Goal: Information Seeking & Learning: Learn about a topic

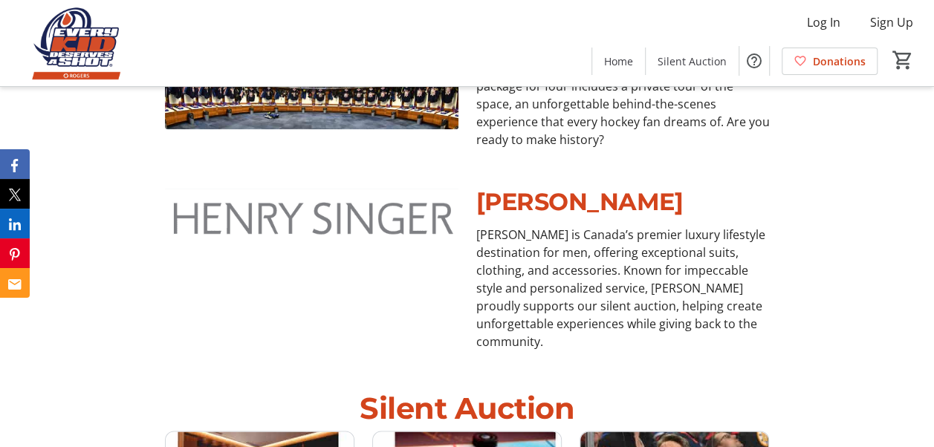
scroll to position [822, 0]
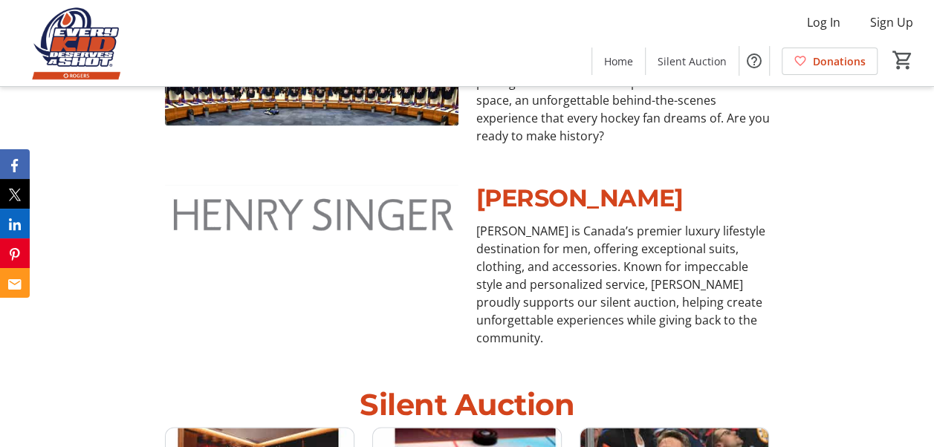
click at [586, 180] on p "[PERSON_NAME]" at bounding box center [622, 198] width 293 height 36
click at [593, 244] on p "Henry Singer is Canada’s premier luxury lifestyle destination for men, offering…" at bounding box center [622, 284] width 293 height 125
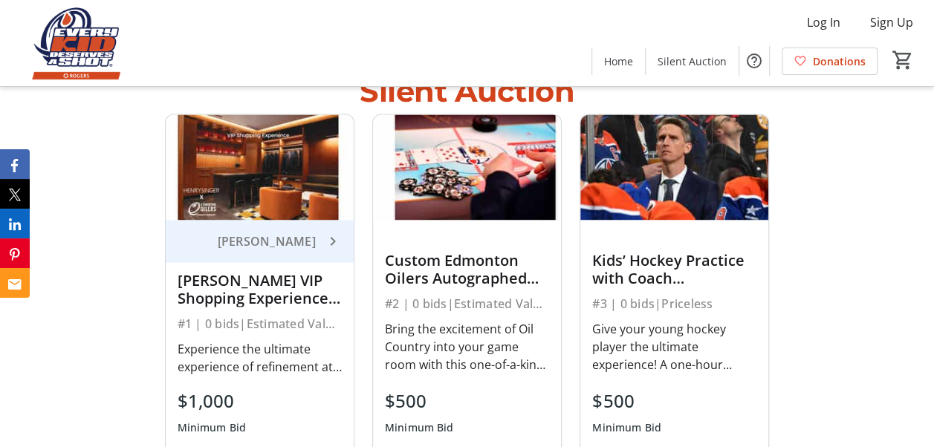
scroll to position [1135, 0]
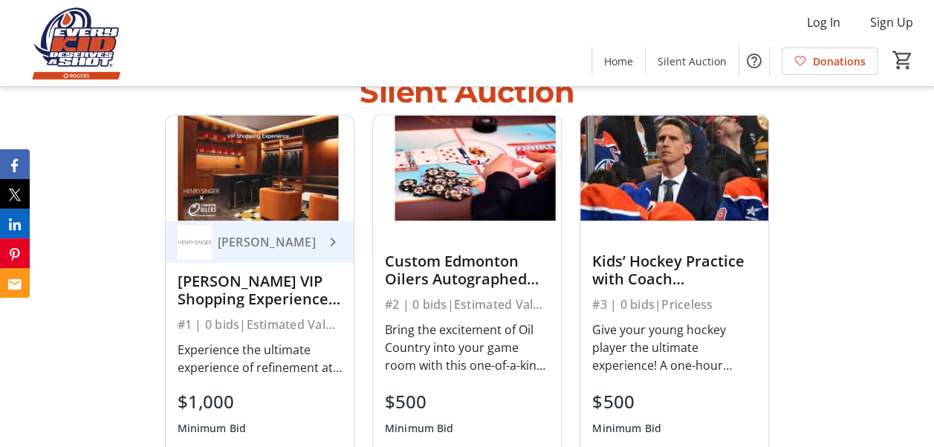
click at [253, 269] on div "Henry Singer VIP Shopping Experience with Evan Bouchard & Ryan Nugent-Hopkins" at bounding box center [260, 290] width 164 height 42
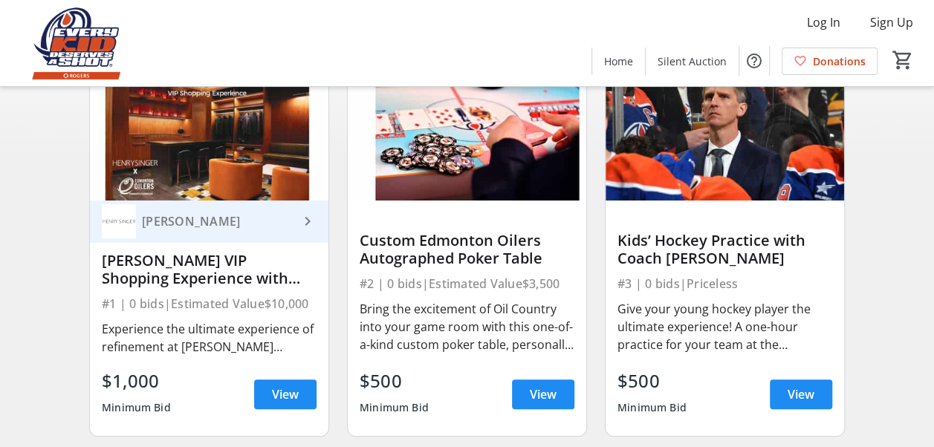
scroll to position [152, 0]
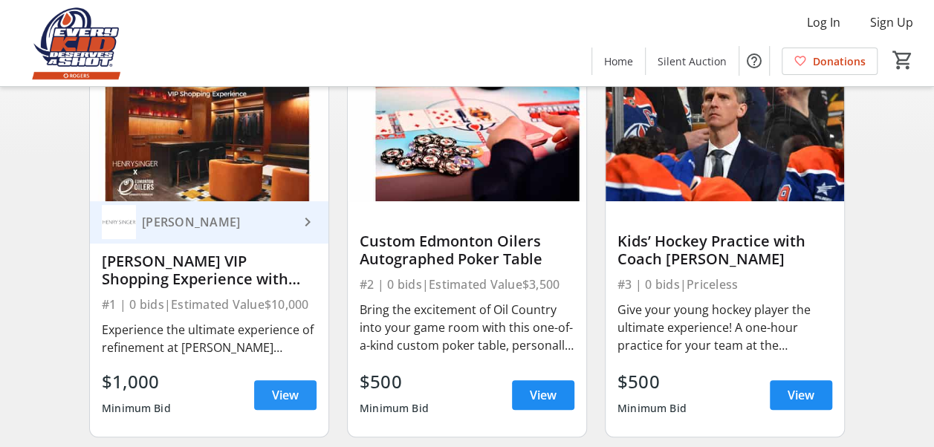
click at [288, 399] on span "View" at bounding box center [285, 395] width 27 height 18
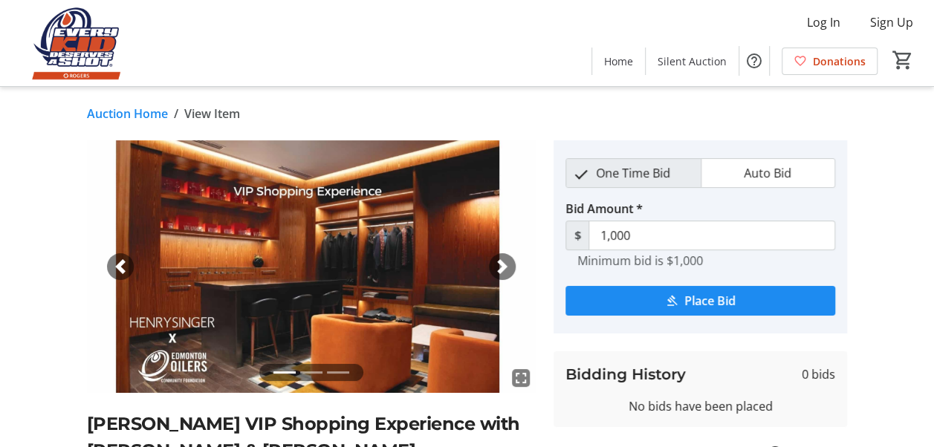
click at [507, 267] on span "button" at bounding box center [502, 266] width 15 height 15
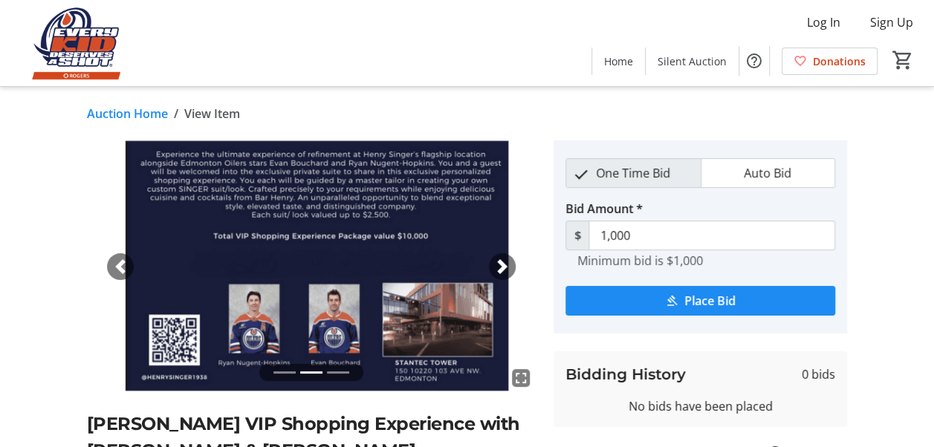
click at [504, 269] on span "button" at bounding box center [502, 266] width 15 height 15
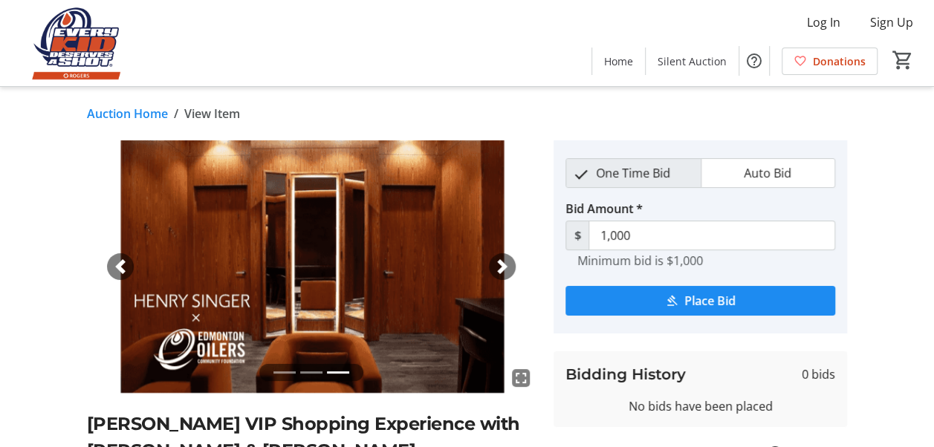
click at [504, 269] on span "button" at bounding box center [502, 266] width 15 height 15
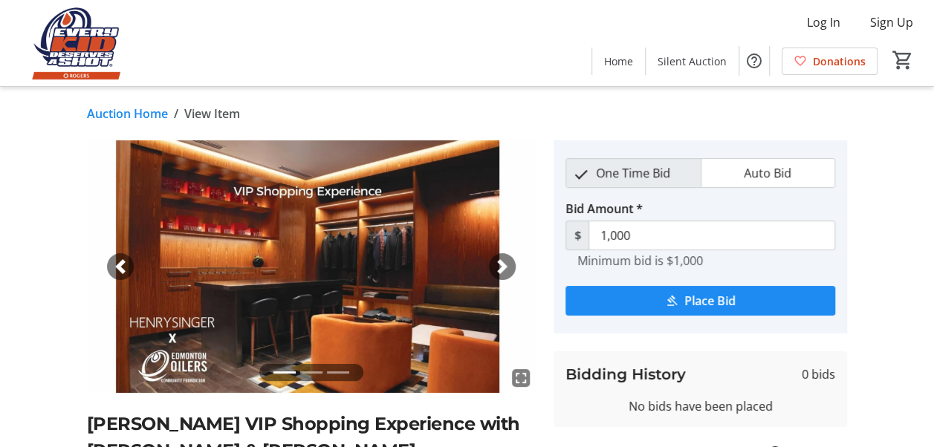
click at [504, 269] on span "button" at bounding box center [502, 266] width 15 height 15
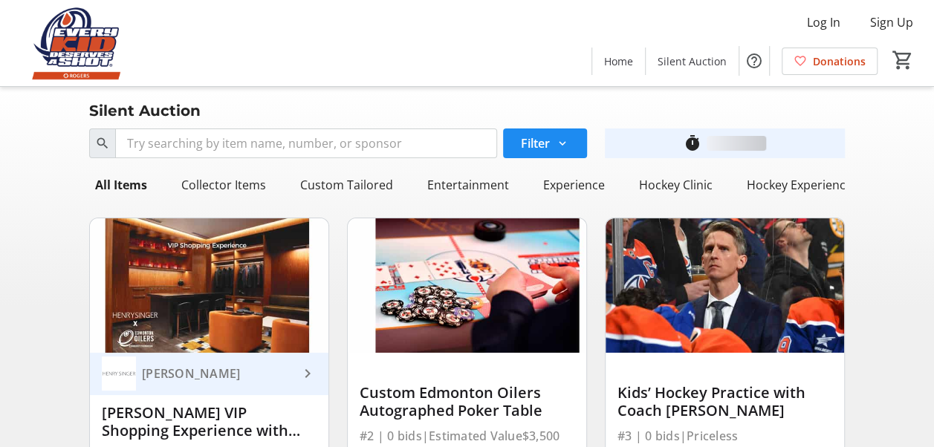
scroll to position [152, 0]
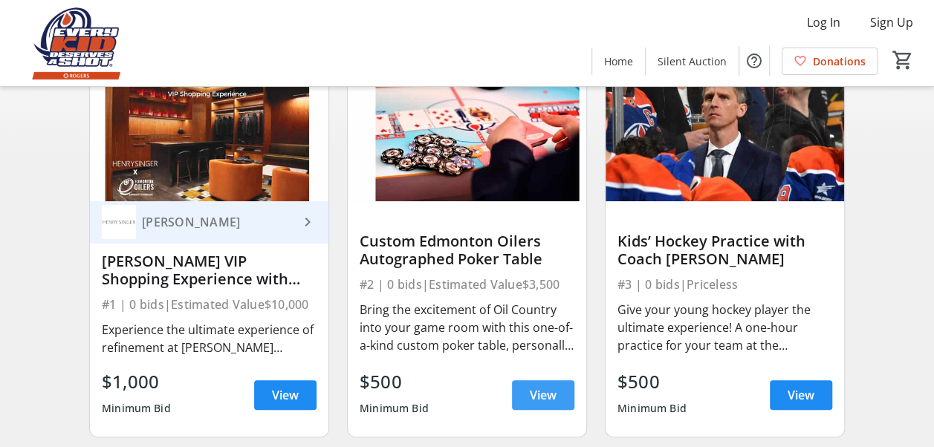
click at [535, 404] on span "View" at bounding box center [543, 395] width 27 height 18
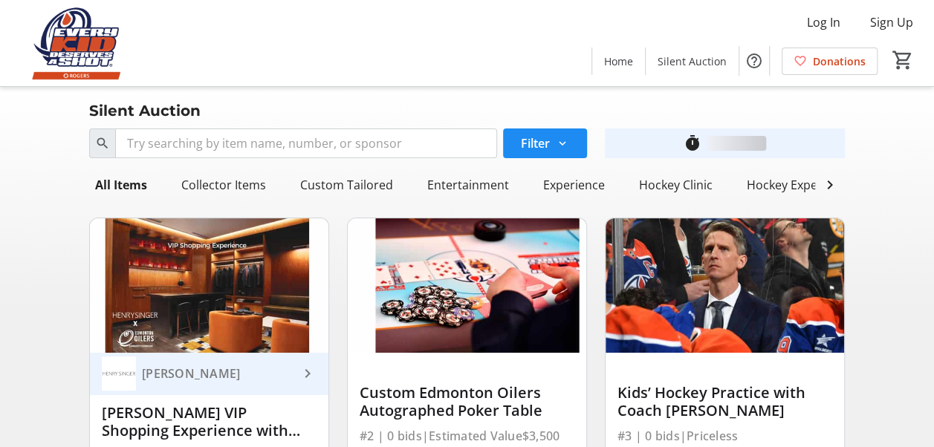
scroll to position [152, 0]
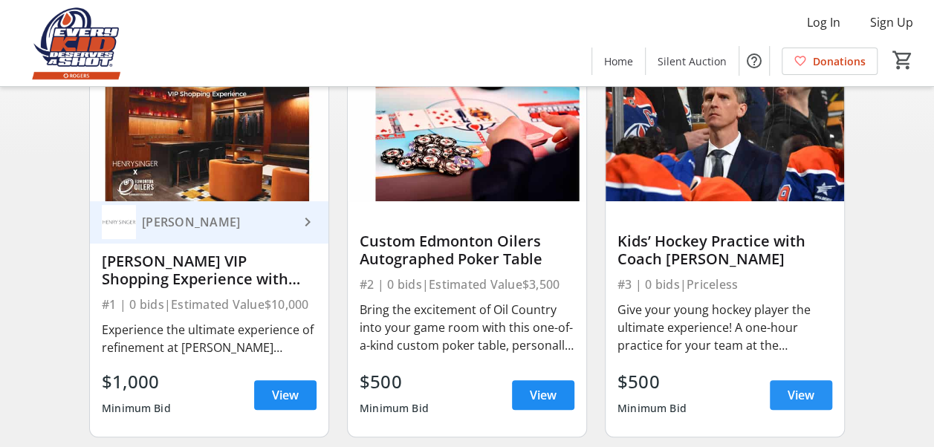
click at [798, 398] on span "View" at bounding box center [800, 395] width 27 height 18
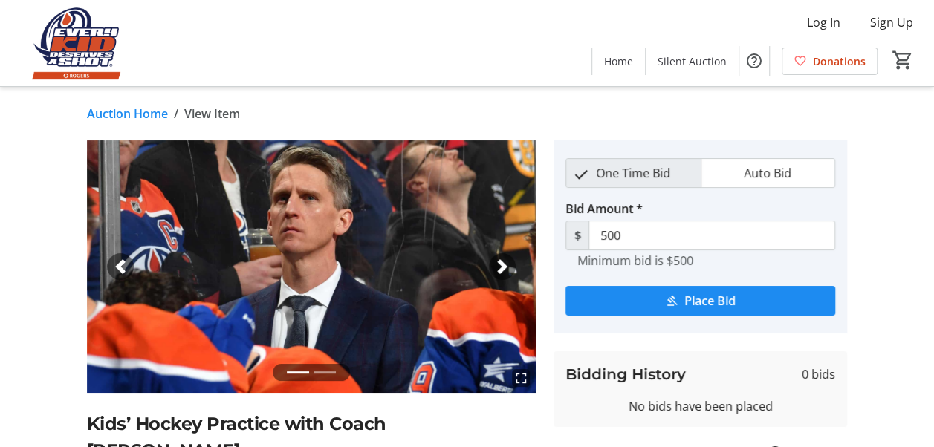
click at [504, 264] on span "button" at bounding box center [502, 266] width 15 height 15
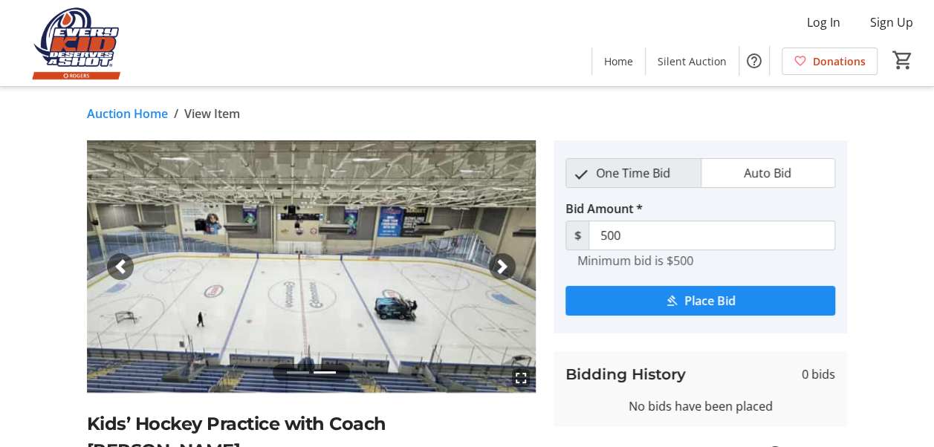
click at [502, 268] on span "button" at bounding box center [502, 266] width 15 height 15
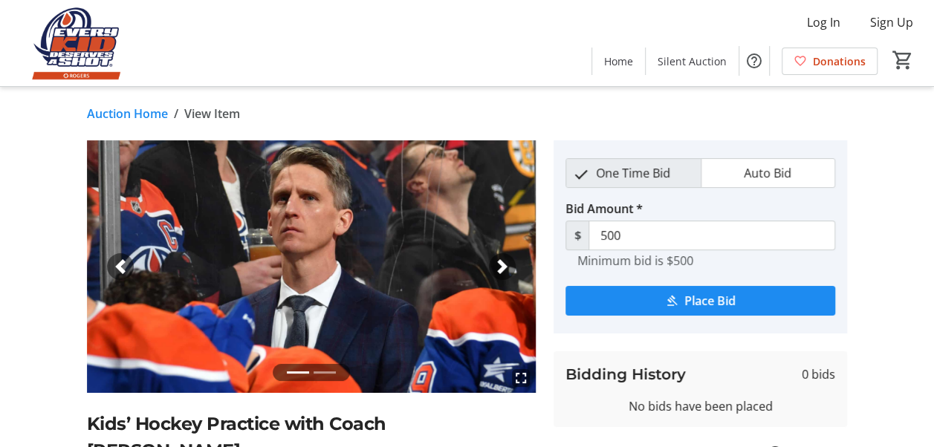
scroll to position [199, 0]
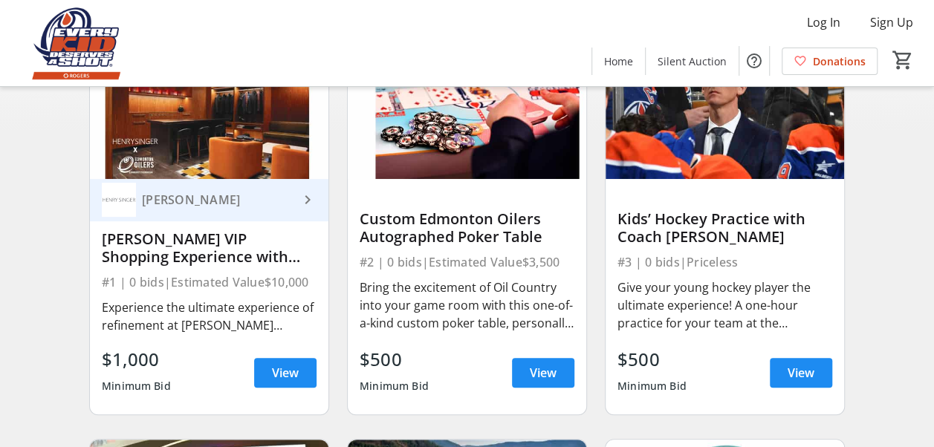
scroll to position [172, 0]
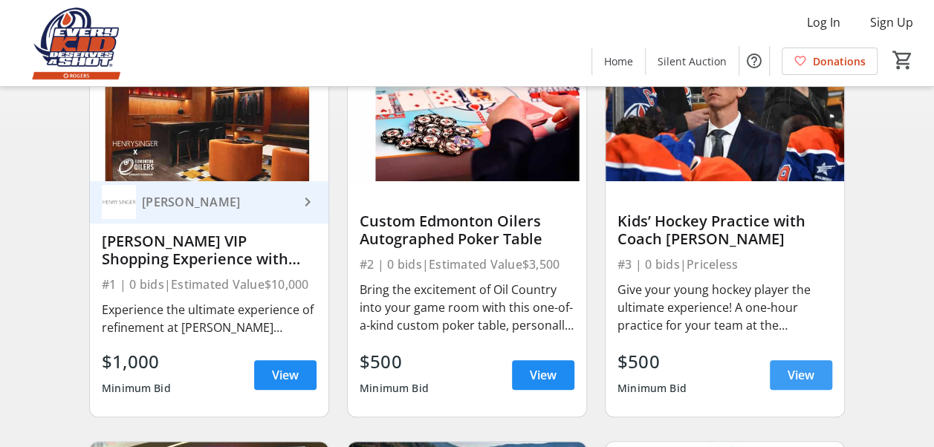
click at [804, 380] on span "View" at bounding box center [800, 375] width 27 height 18
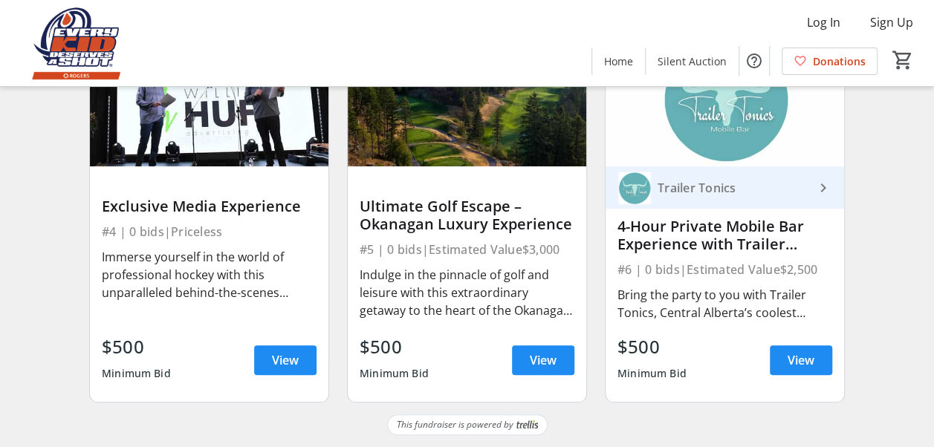
scroll to position [591, 0]
click at [275, 364] on span "View" at bounding box center [285, 360] width 27 height 18
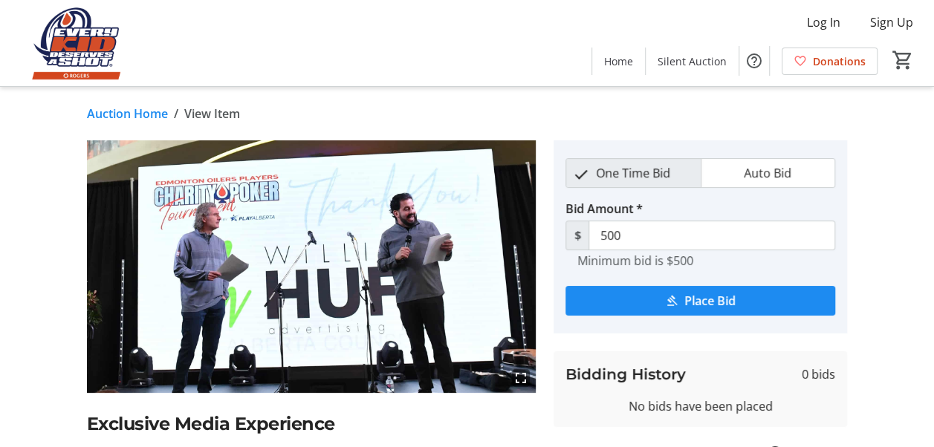
click at [478, 264] on img at bounding box center [311, 266] width 449 height 253
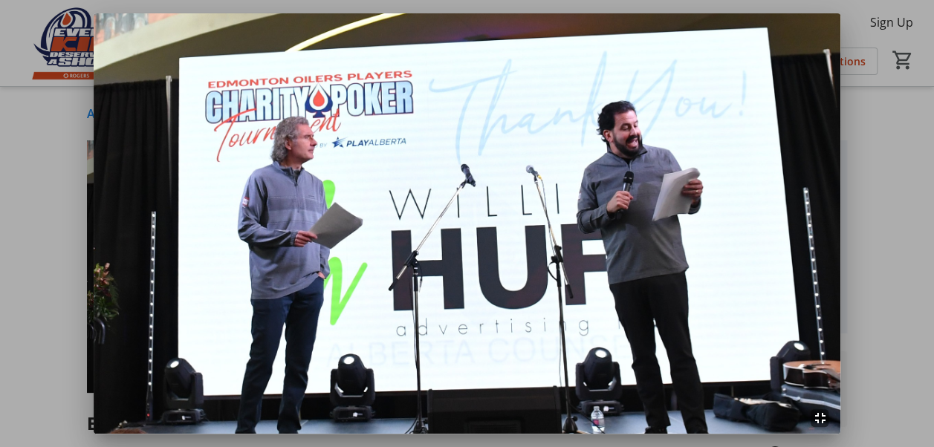
click at [746, 239] on img at bounding box center [467, 223] width 747 height 420
drag, startPoint x: 907, startPoint y: 168, endPoint x: 830, endPoint y: 27, distance: 160.5
click at [830, 27] on img at bounding box center [467, 223] width 747 height 420
click at [838, 13] on img at bounding box center [467, 223] width 747 height 420
click at [648, 131] on img at bounding box center [467, 223] width 747 height 420
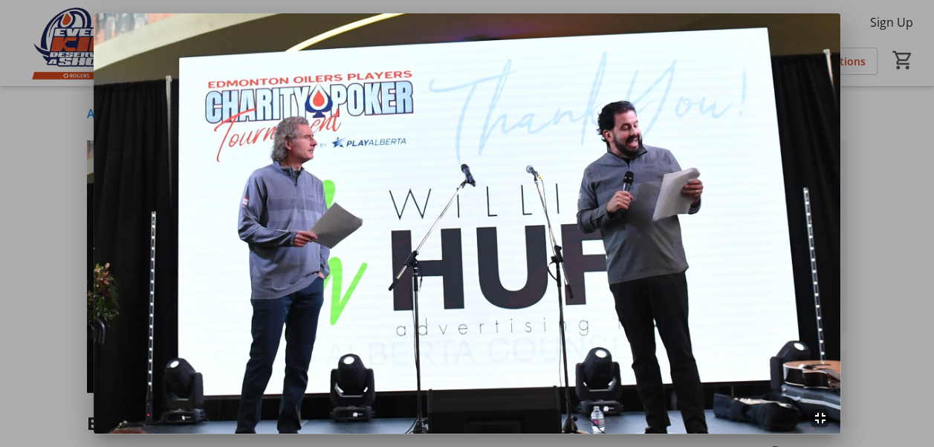
click at [827, 417] on mat-icon "fullscreen_exit" at bounding box center [819, 418] width 18 height 18
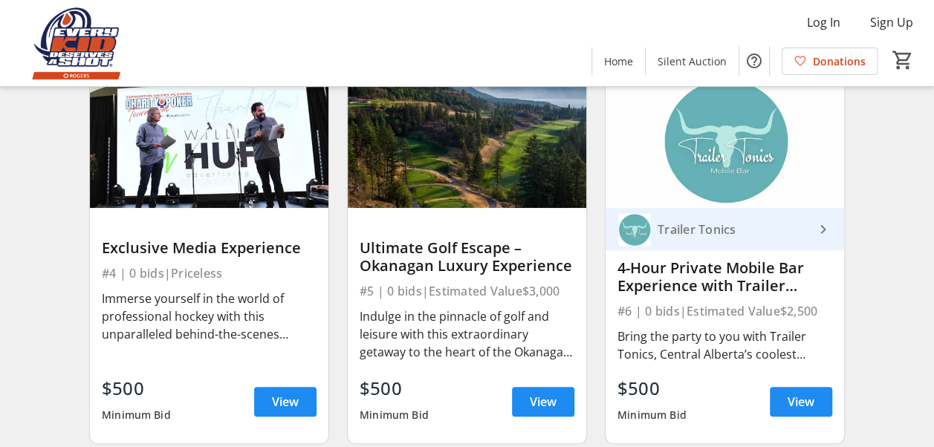
scroll to position [542, 0]
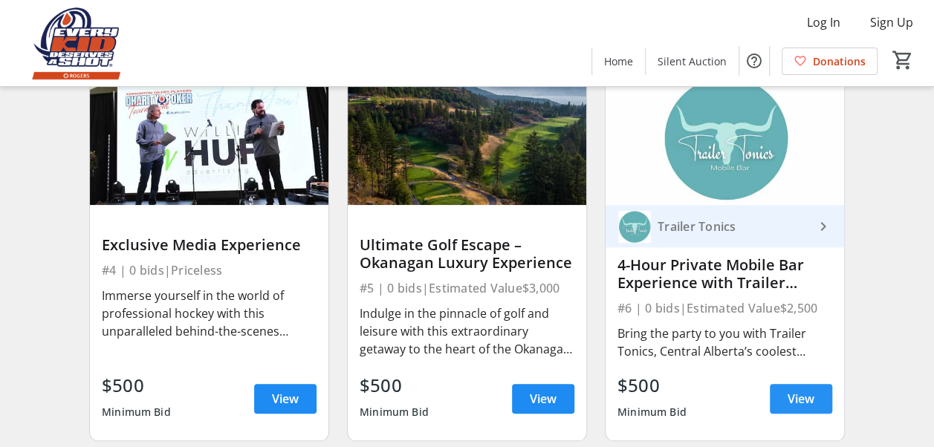
drag, startPoint x: 799, startPoint y: 409, endPoint x: 787, endPoint y: 417, distance: 15.5
click at [787, 414] on link "View" at bounding box center [801, 399] width 62 height 30
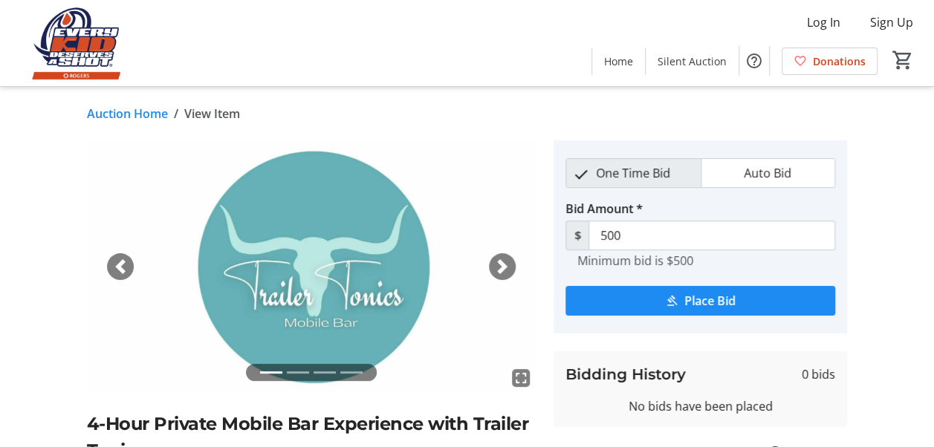
click at [510, 266] on div "Next" at bounding box center [502, 266] width 27 height 27
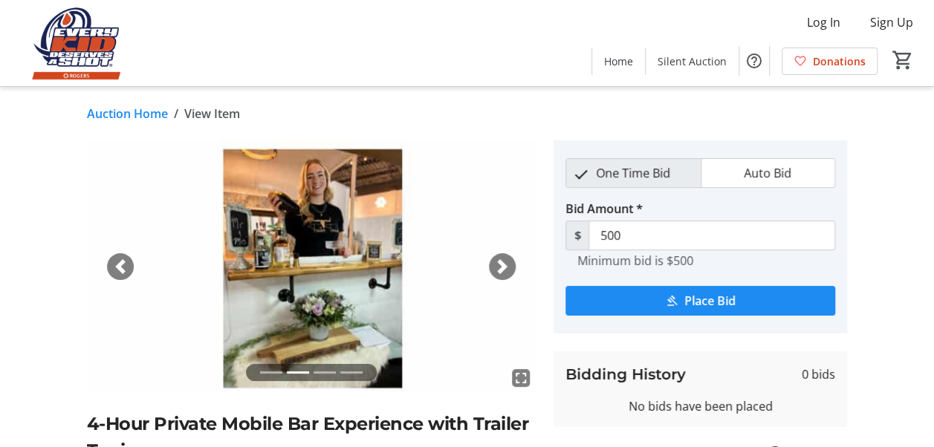
click at [510, 266] on div "Next" at bounding box center [502, 266] width 27 height 27
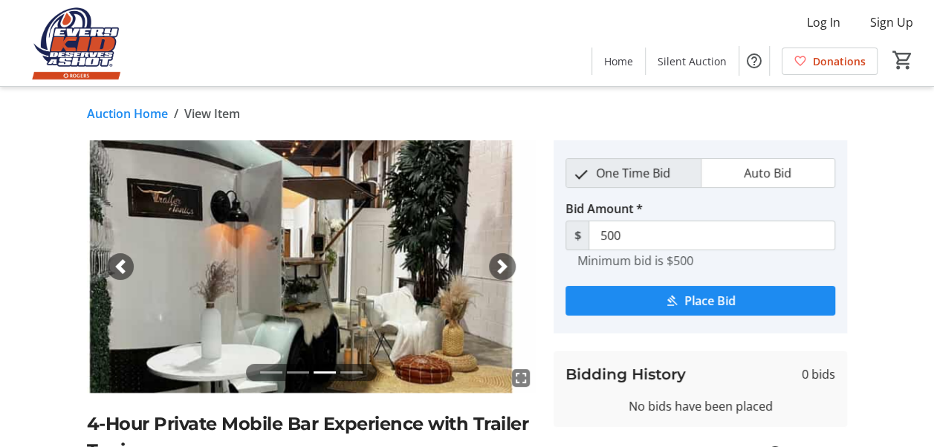
click at [510, 266] on div "Next" at bounding box center [502, 266] width 27 height 27
